Goal: Information Seeking & Learning: Understand process/instructions

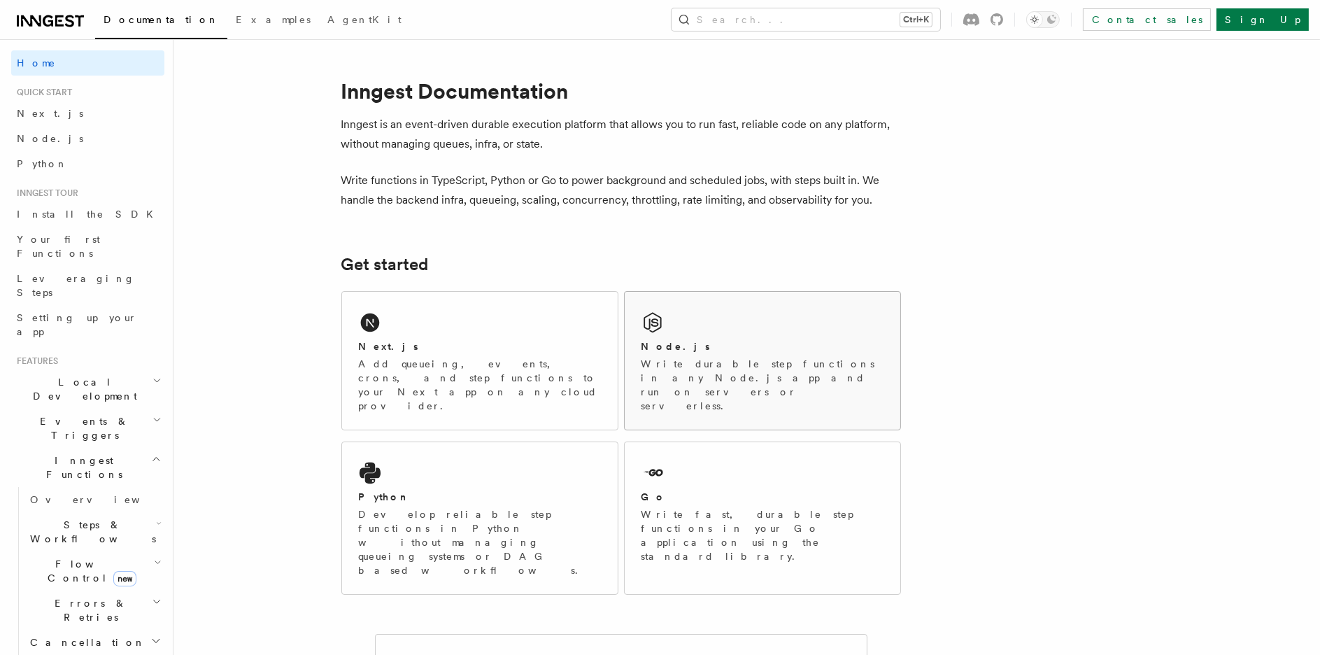
click at [711, 339] on div "Node.js" at bounding box center [762, 346] width 242 height 15
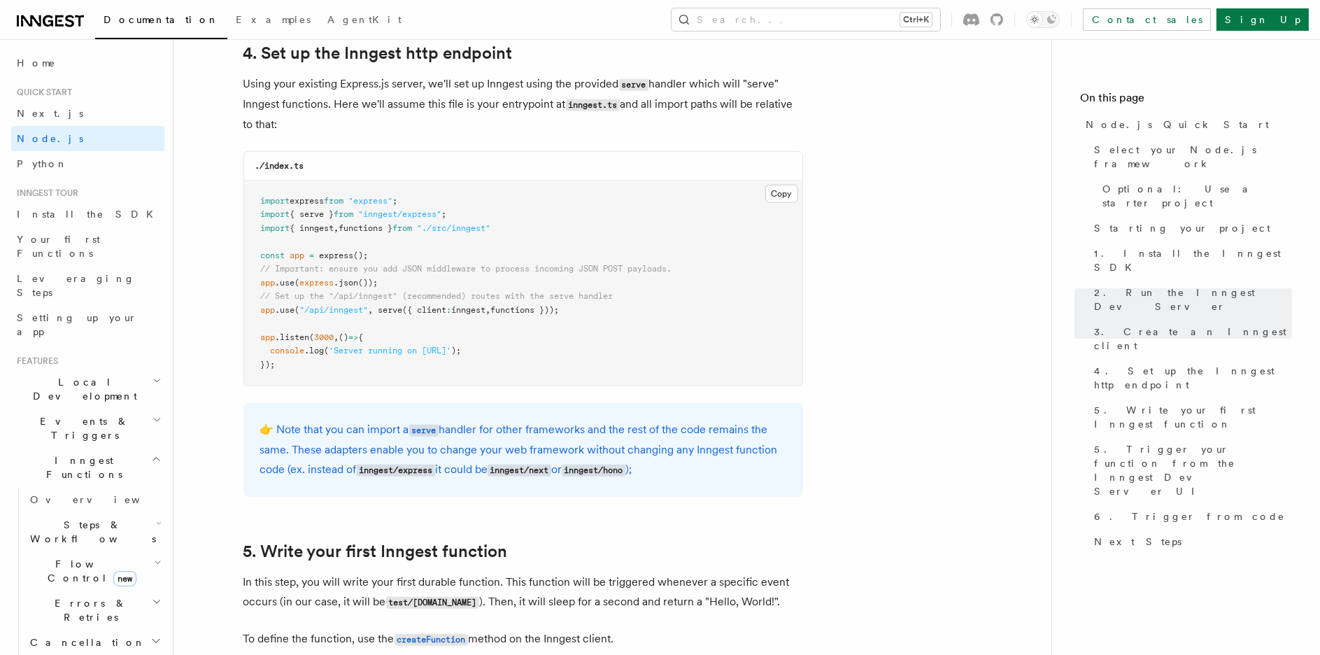
scroll to position [2099, 0]
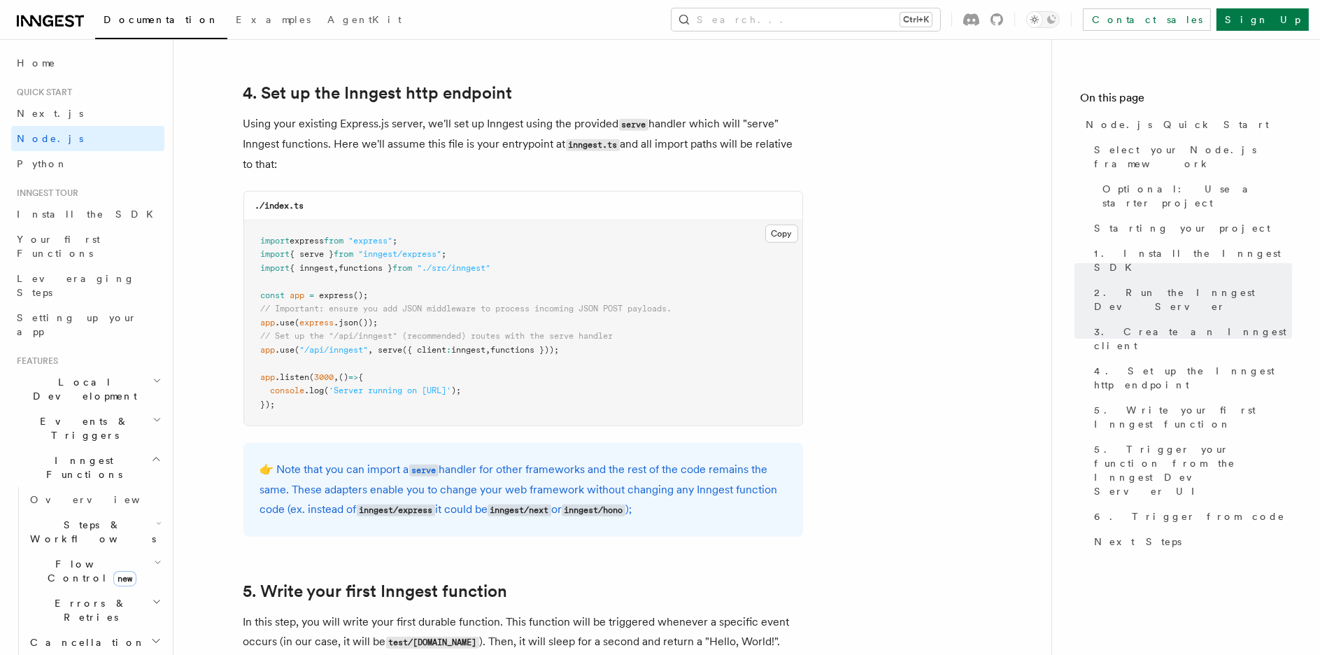
click at [455, 276] on pre "import express from "express" ; import { serve } from "inngest/express" ; impor…" at bounding box center [523, 323] width 558 height 206
click at [354, 249] on span "from" at bounding box center [344, 254] width 20 height 10
drag, startPoint x: 287, startPoint y: 255, endPoint x: 318, endPoint y: 254, distance: 30.1
click at [296, 254] on span "import { serve } from "inngest/express" ;" at bounding box center [354, 254] width 186 height 10
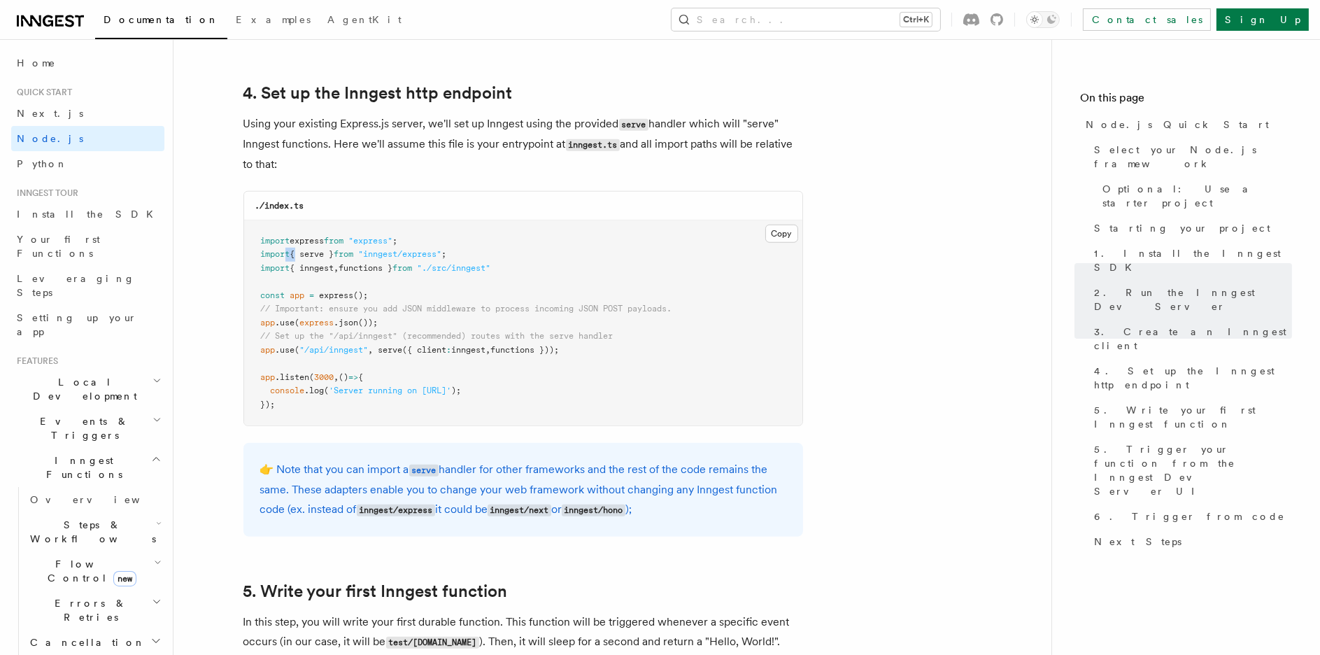
click at [350, 254] on span "import { serve } from "inngest/express" ;" at bounding box center [354, 254] width 186 height 10
click at [350, 254] on span "from" at bounding box center [344, 254] width 20 height 10
click at [375, 251] on span ""inngest/express"" at bounding box center [400, 254] width 83 height 10
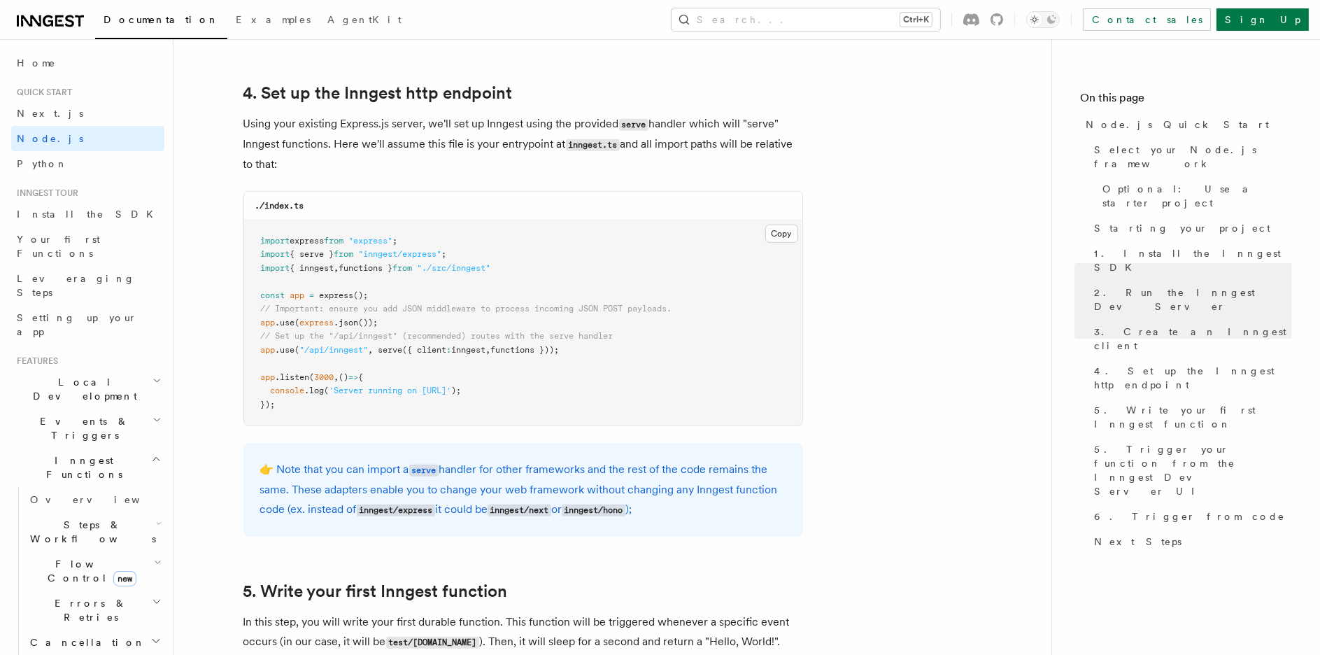
click at [408, 378] on pre "import express from "express" ; import { serve } from "inngest/express" ; impor…" at bounding box center [523, 323] width 558 height 206
drag, startPoint x: 511, startPoint y: 266, endPoint x: 235, endPoint y: 256, distance: 276.5
copy code "import { serve } from "inngest/express" ; import { inngest , functions } from "…"
click at [348, 292] on span "express" at bounding box center [337, 295] width 34 height 10
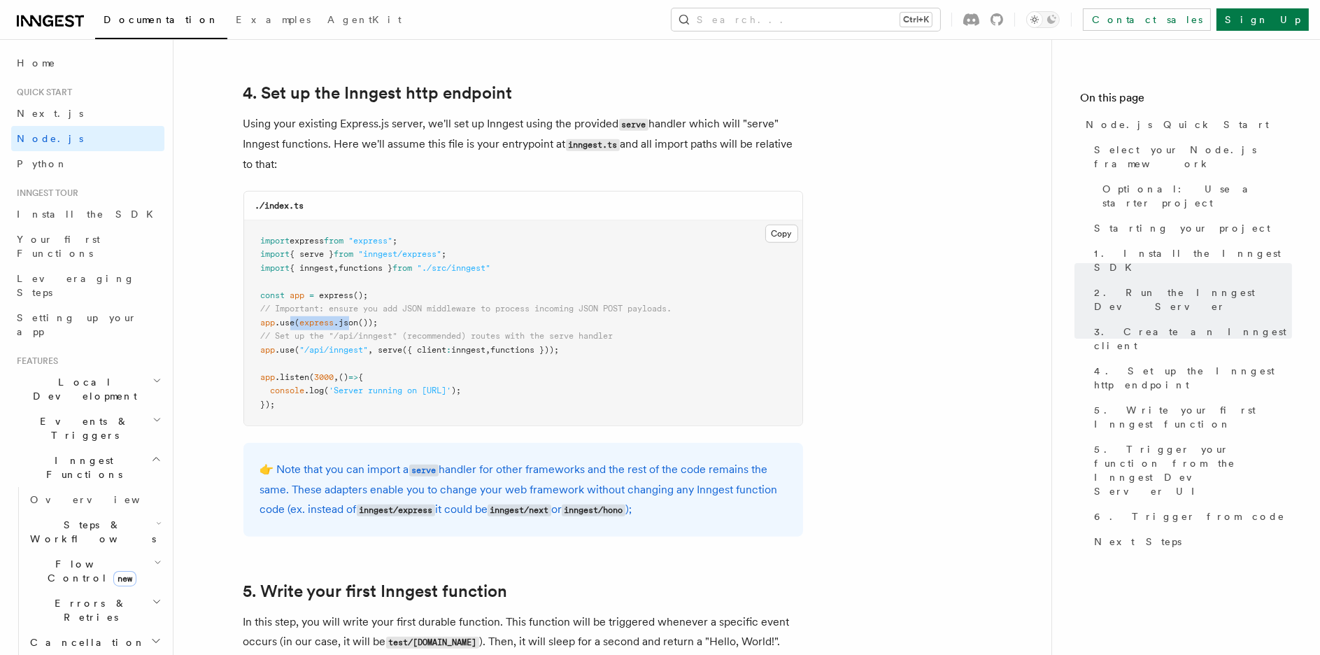
drag, startPoint x: 321, startPoint y: 325, endPoint x: 369, endPoint y: 325, distance: 47.6
click at [369, 325] on span "app .use ( express .json ());" at bounding box center [320, 323] width 118 height 10
click at [371, 325] on span "());" at bounding box center [369, 323] width 20 height 10
click at [324, 346] on span "app .use ( "/api/inngest" , serve ({ client : inngest , functions }));" at bounding box center [410, 350] width 299 height 10
click at [259, 349] on pre "import express from "express" ; import { serve } from "inngest/express" ; impor…" at bounding box center [523, 323] width 558 height 206
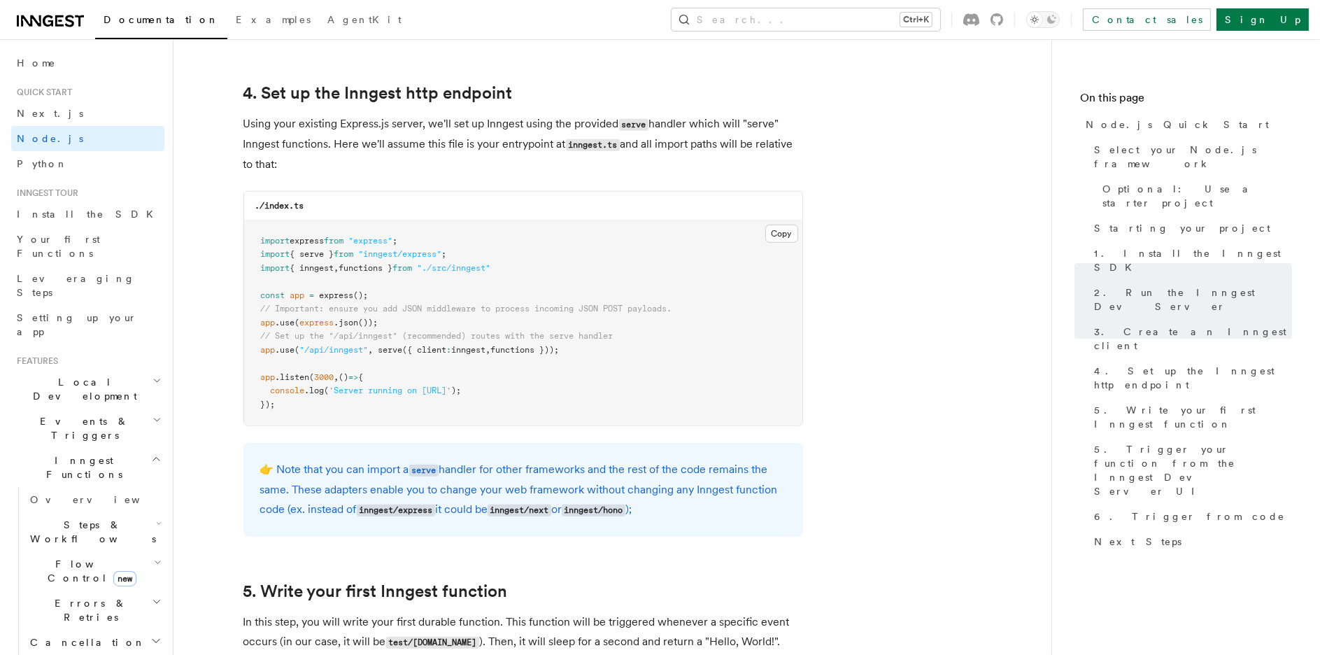
drag, startPoint x: 263, startPoint y: 348, endPoint x: 548, endPoint y: 346, distance: 285.4
click at [547, 346] on span "app .use ( "/api/inngest" , serve ({ client : inngest , functions }));" at bounding box center [410, 350] width 299 height 10
drag, startPoint x: 576, startPoint y: 350, endPoint x: 252, endPoint y: 353, distance: 323.9
click at [252, 353] on pre "import express from "express" ; import { serve } from "inngest/express" ; impor…" at bounding box center [523, 323] width 558 height 206
copy span "app .use ( "/api/inngest" , serve ({ client : inngest , functions }));"
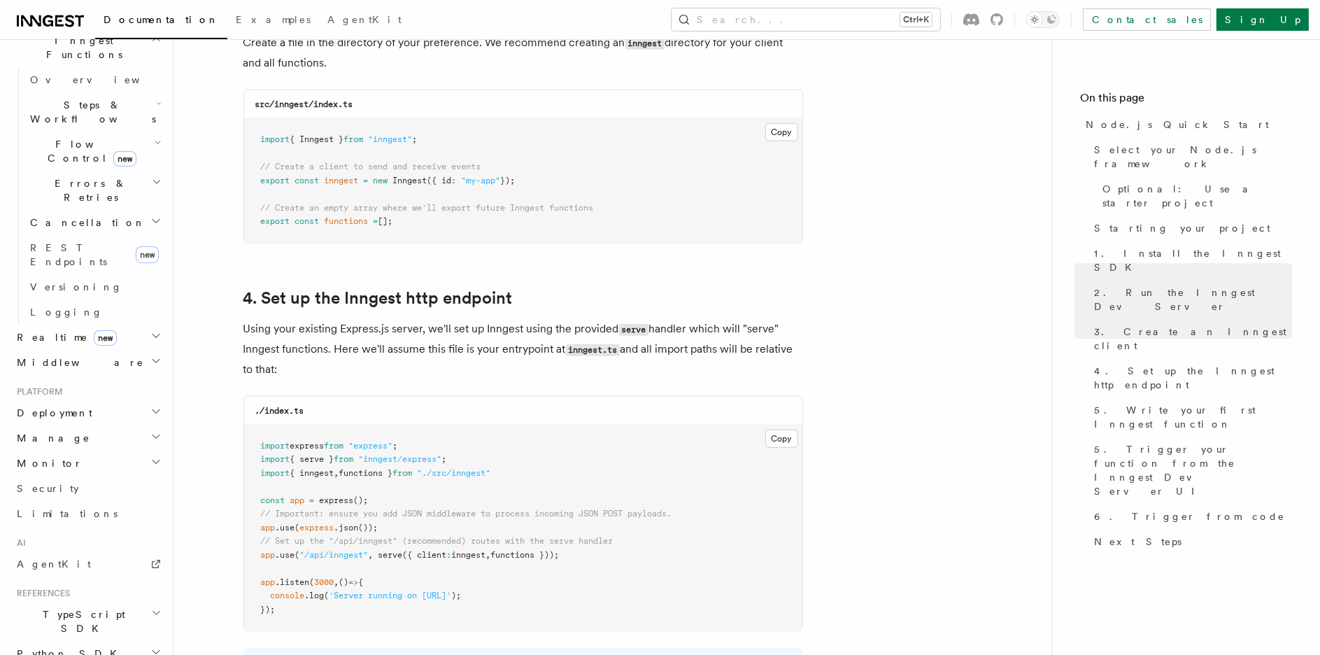
scroll to position [1889, 0]
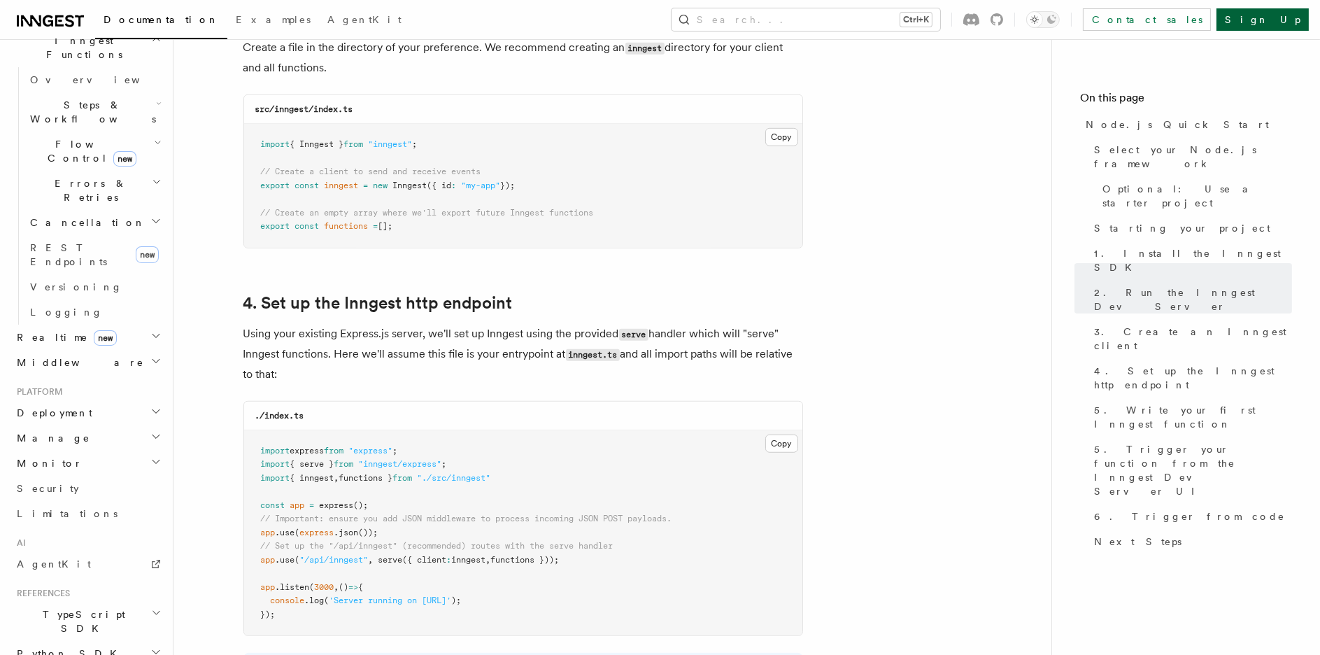
click at [1281, 16] on link "Sign Up" at bounding box center [1262, 19] width 92 height 22
